Goal: Check status

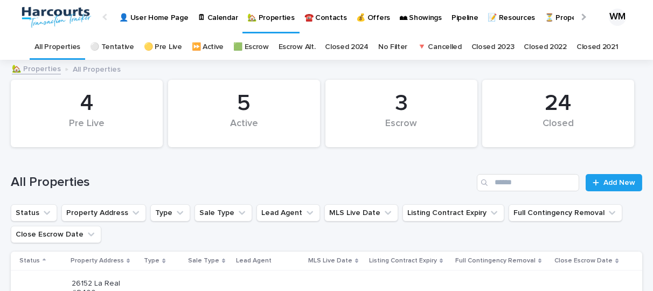
scroll to position [454, 0]
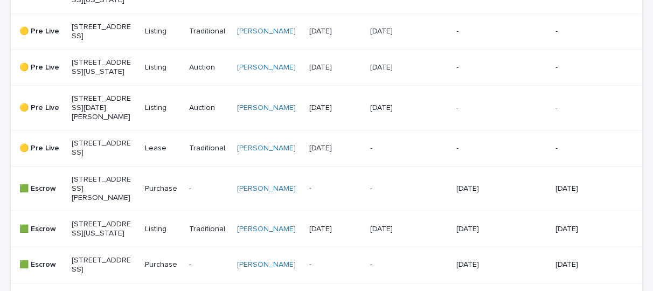
click at [98, 76] on p "[STREET_ADDRESS][US_STATE]" at bounding box center [102, 67] width 60 height 18
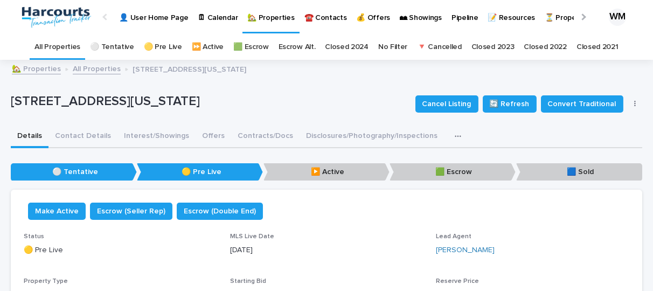
click at [65, 41] on link "All Properties" at bounding box center [57, 46] width 46 height 25
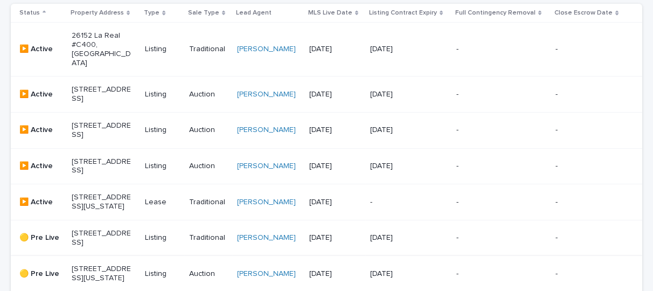
scroll to position [246, 0]
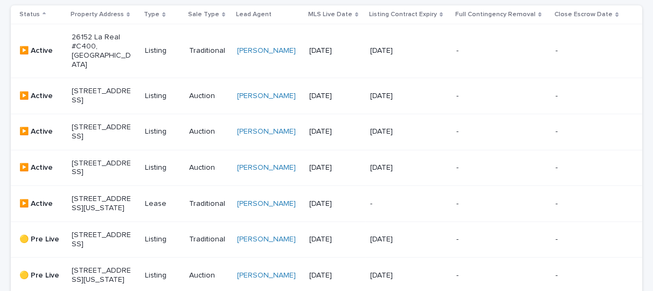
click at [100, 89] on p "[STREET_ADDRESS]" at bounding box center [102, 96] width 60 height 18
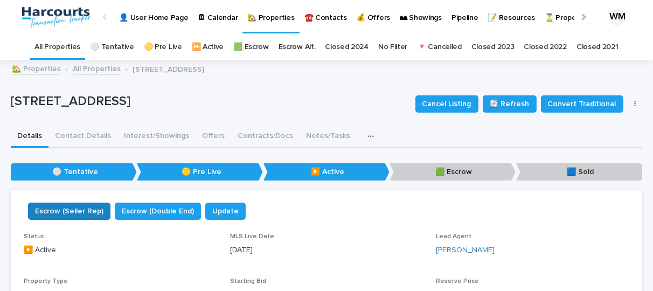
click at [78, 213] on span "Escrow (Seller Rep)" at bounding box center [69, 211] width 68 height 11
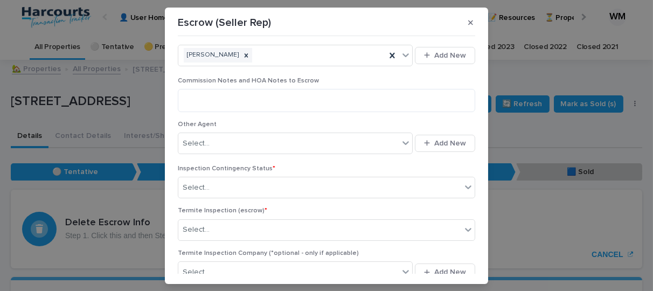
scroll to position [142, 0]
click at [468, 20] on icon "button" at bounding box center [470, 23] width 5 height 8
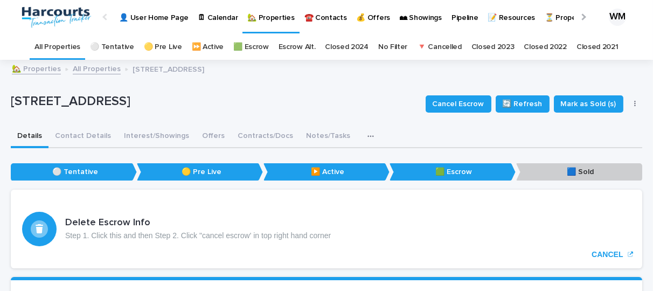
click at [69, 48] on link "All Properties" at bounding box center [57, 46] width 46 height 25
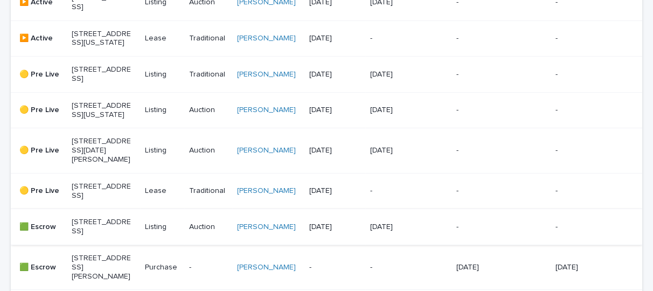
scroll to position [375, 0]
click at [92, 120] on p "[STREET_ADDRESS][US_STATE]" at bounding box center [102, 110] width 60 height 18
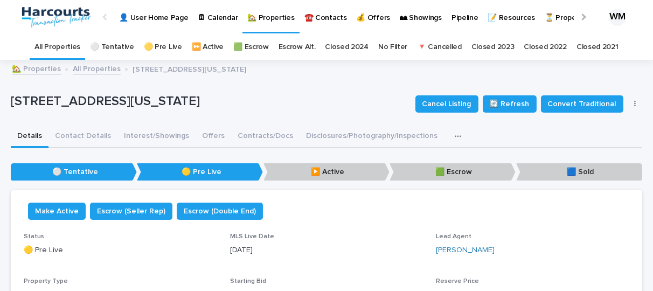
click at [354, 88] on div "[STREET_ADDRESS][US_STATE] Cancel Listing 🔄 Refresh Convert Traditional Update …" at bounding box center [326, 103] width 631 height 43
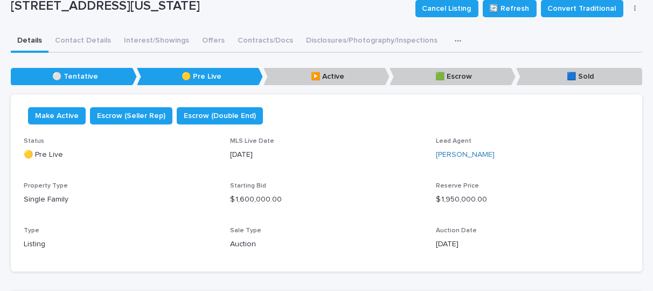
scroll to position [94, 0]
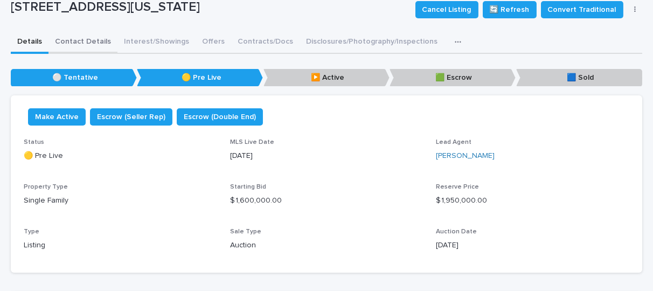
click at [91, 44] on div "Details Contact Details Interest/Showings Offers Contracts/Docs Disclosures/Pho…" at bounding box center [326, 217] width 631 height 373
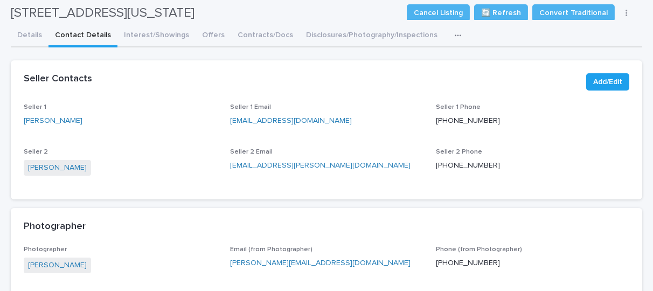
scroll to position [100, 0]
